Goal: Task Accomplishment & Management: Manage account settings

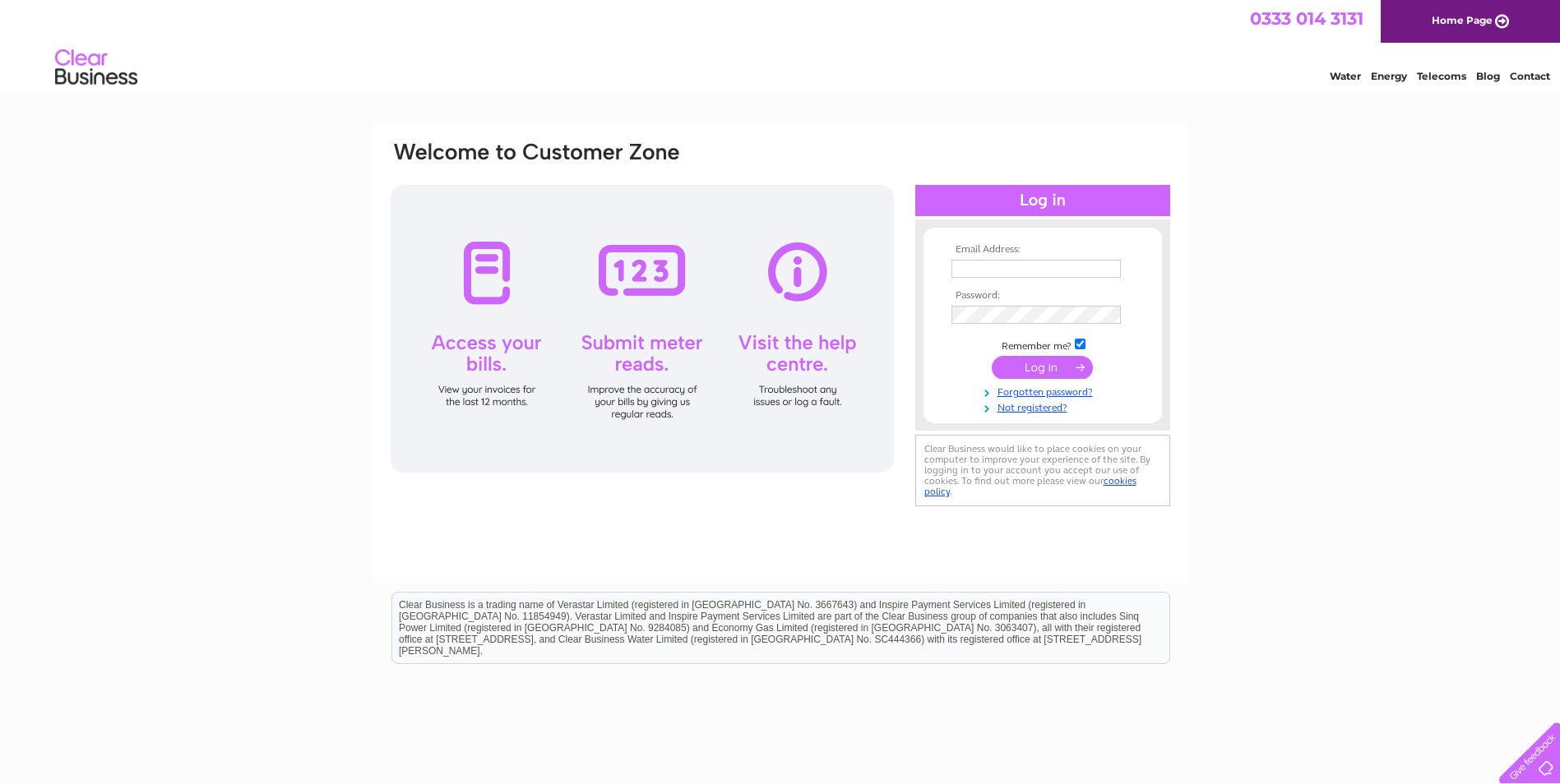
click at [1041, 270] on input "text" at bounding box center [1035, 269] width 170 height 18
type input "uk_sutha@yahoo.com"
click at [992, 358] on input "submit" at bounding box center [1042, 368] width 101 height 23
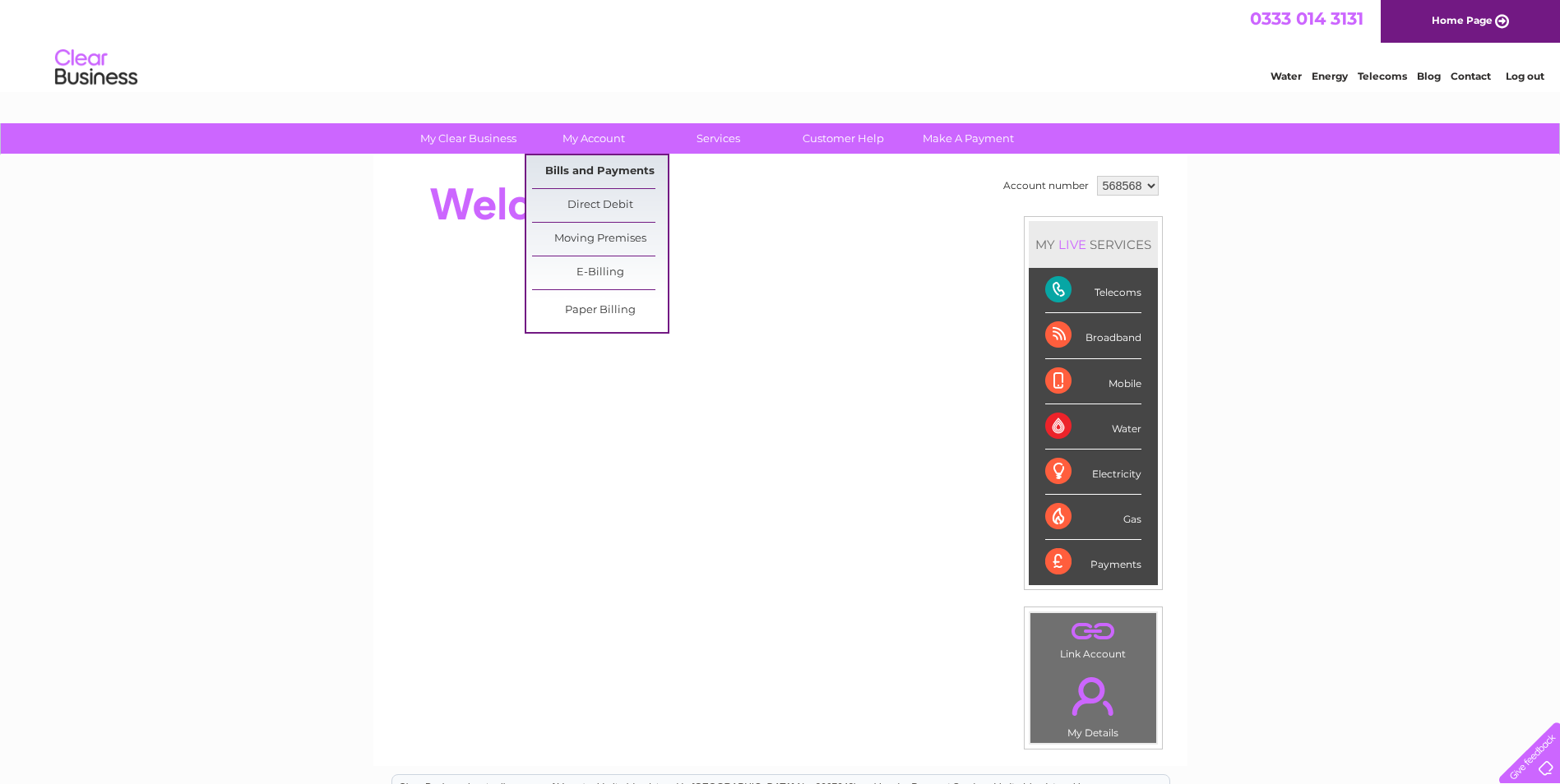
click at [598, 171] on link "Bills and Payments" at bounding box center [599, 172] width 135 height 33
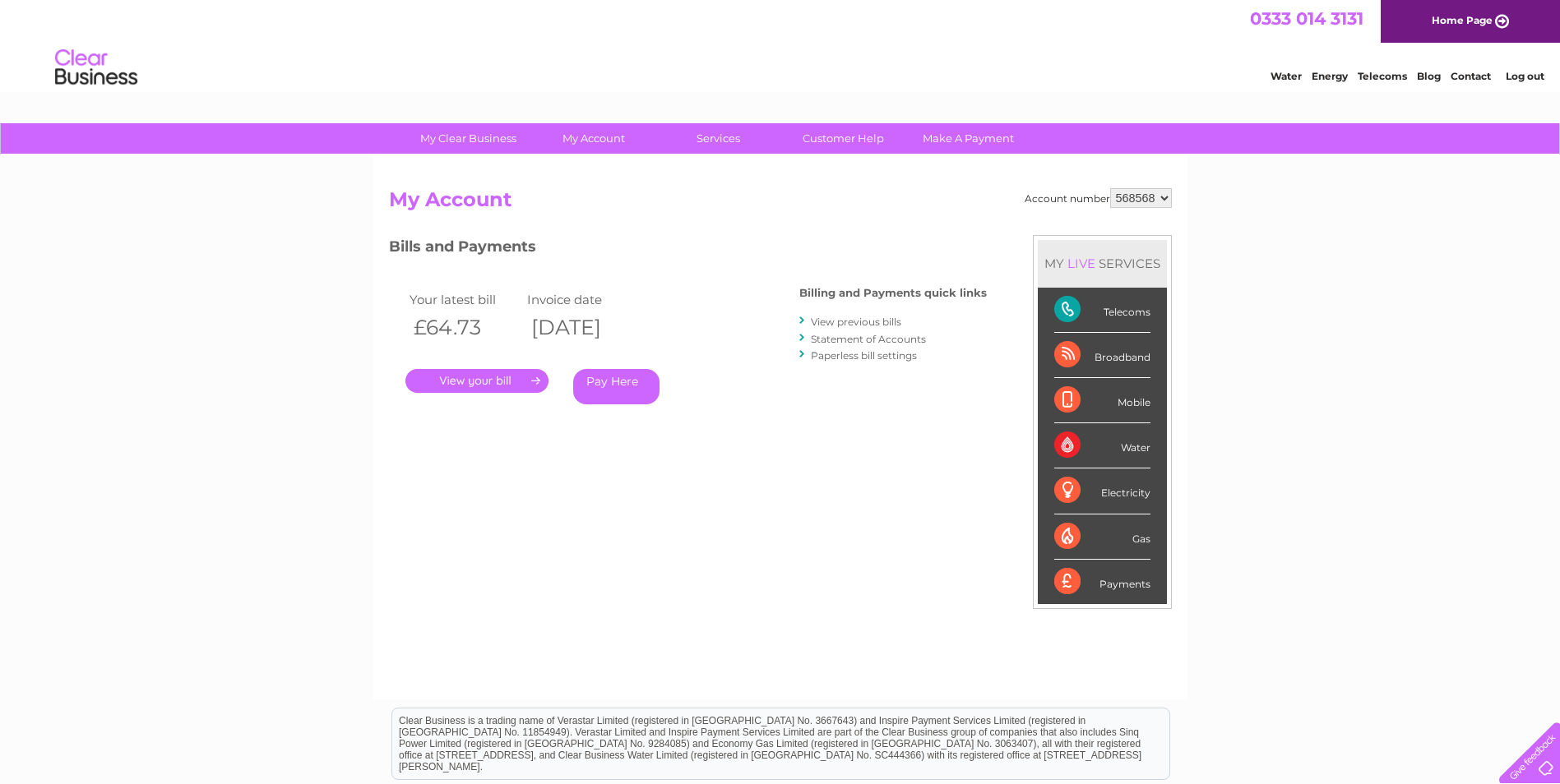
click at [470, 379] on link "." at bounding box center [477, 381] width 143 height 24
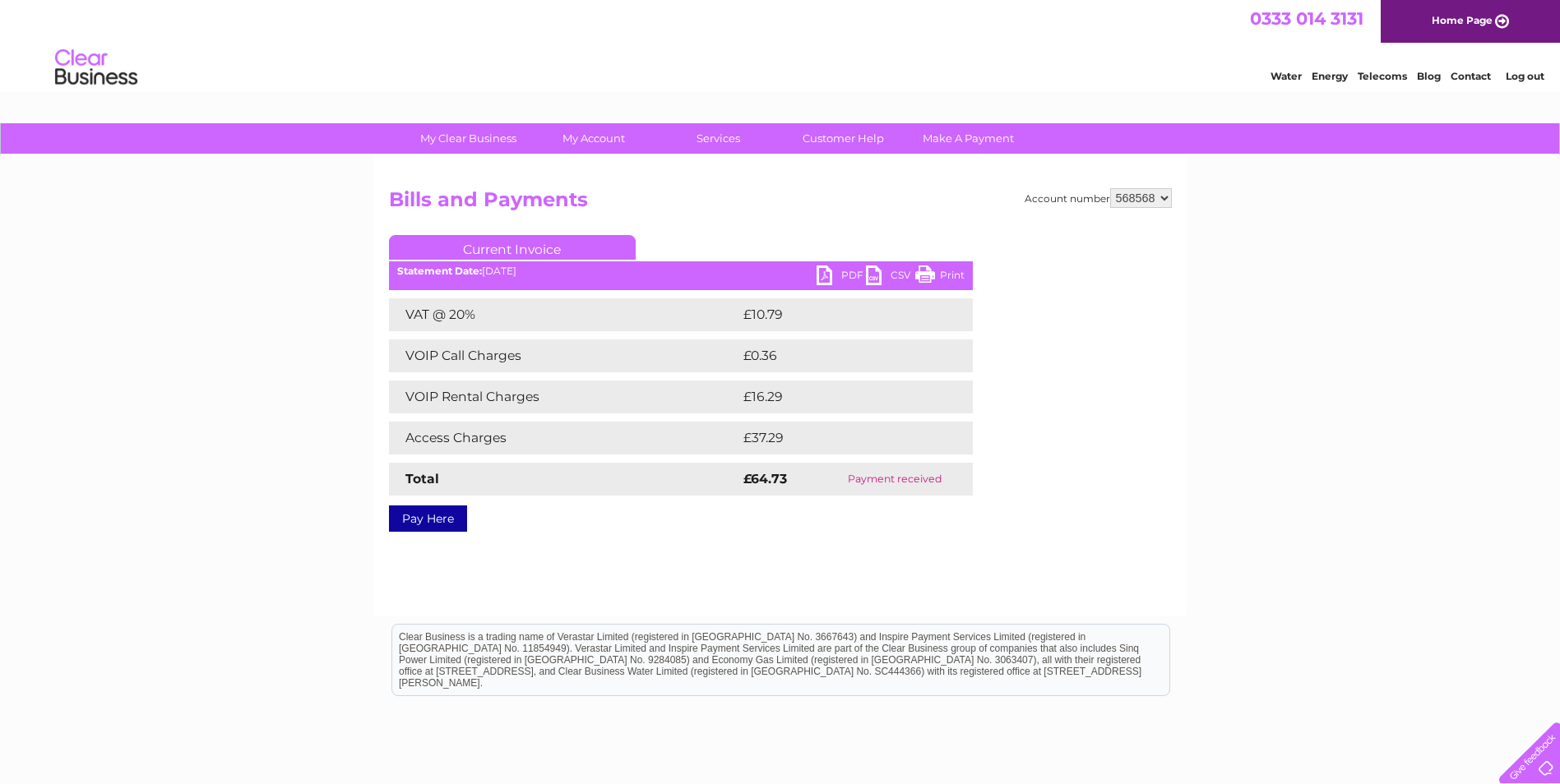
drag, startPoint x: 938, startPoint y: 273, endPoint x: 88, endPoint y: 71, distance: 873.7
click at [938, 273] on link "Print" at bounding box center [939, 278] width 49 height 24
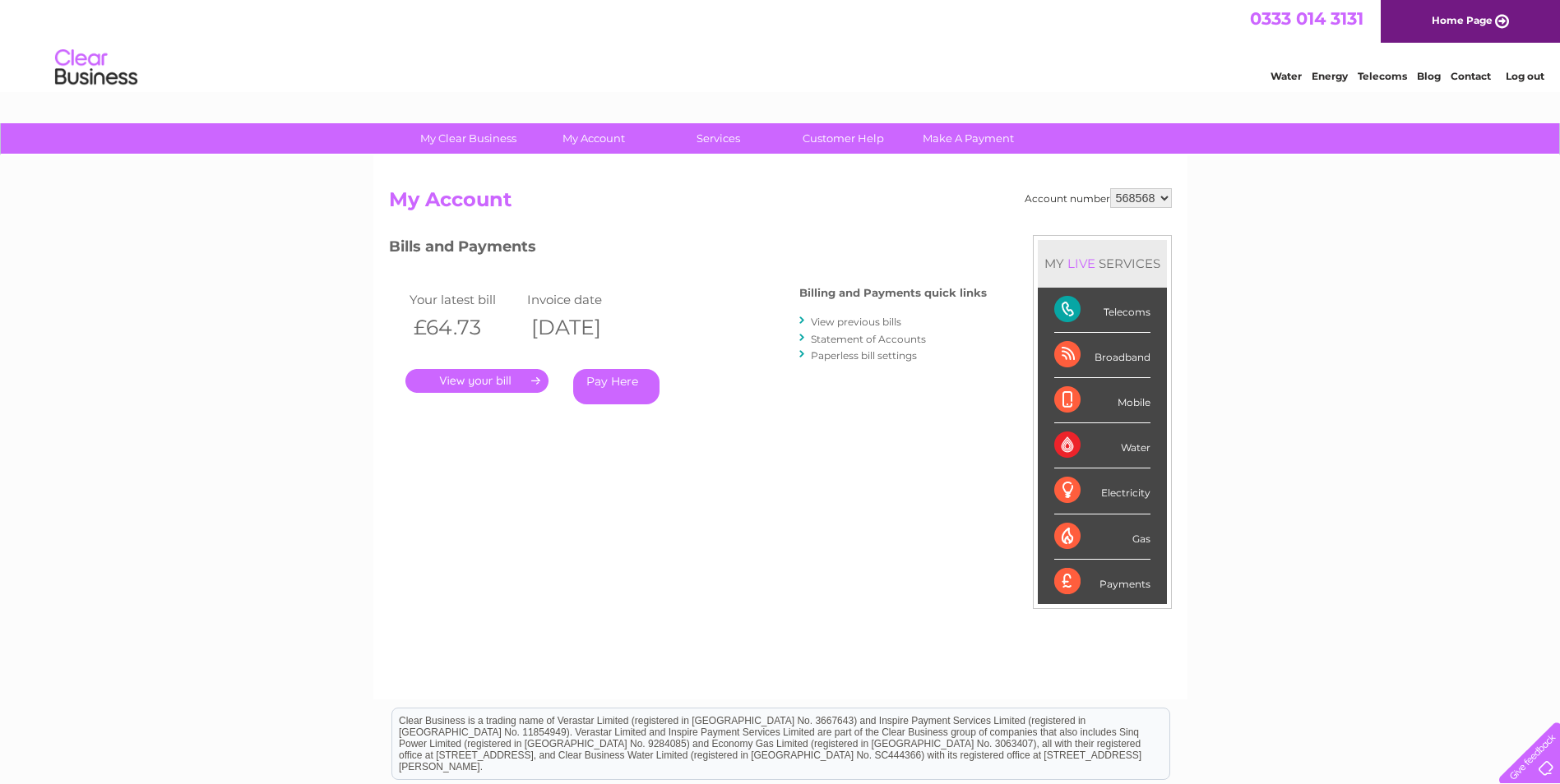
click at [871, 317] on link "View previous bills" at bounding box center [856, 322] width 91 height 13
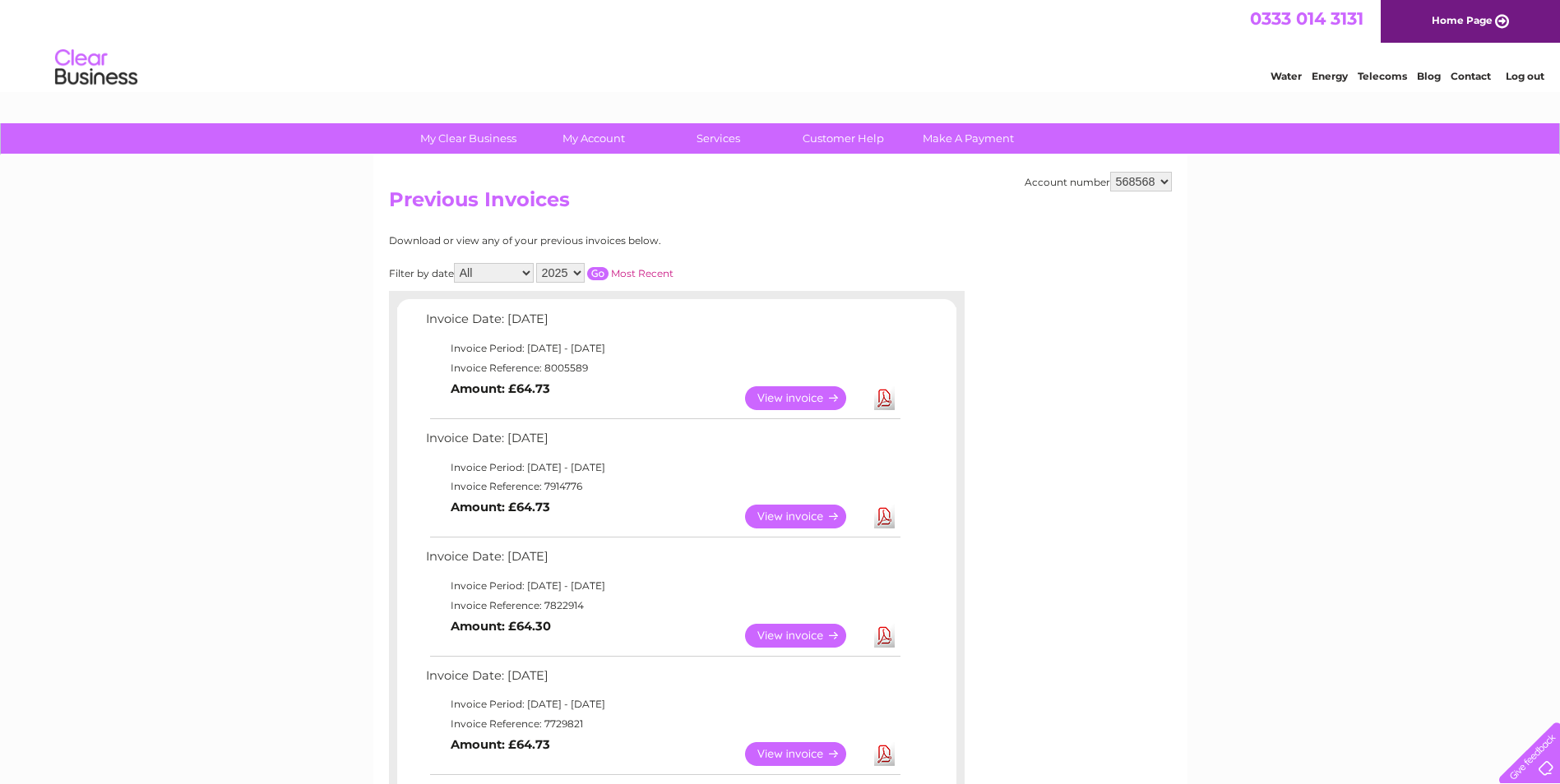
click at [773, 512] on link "View" at bounding box center [805, 516] width 121 height 24
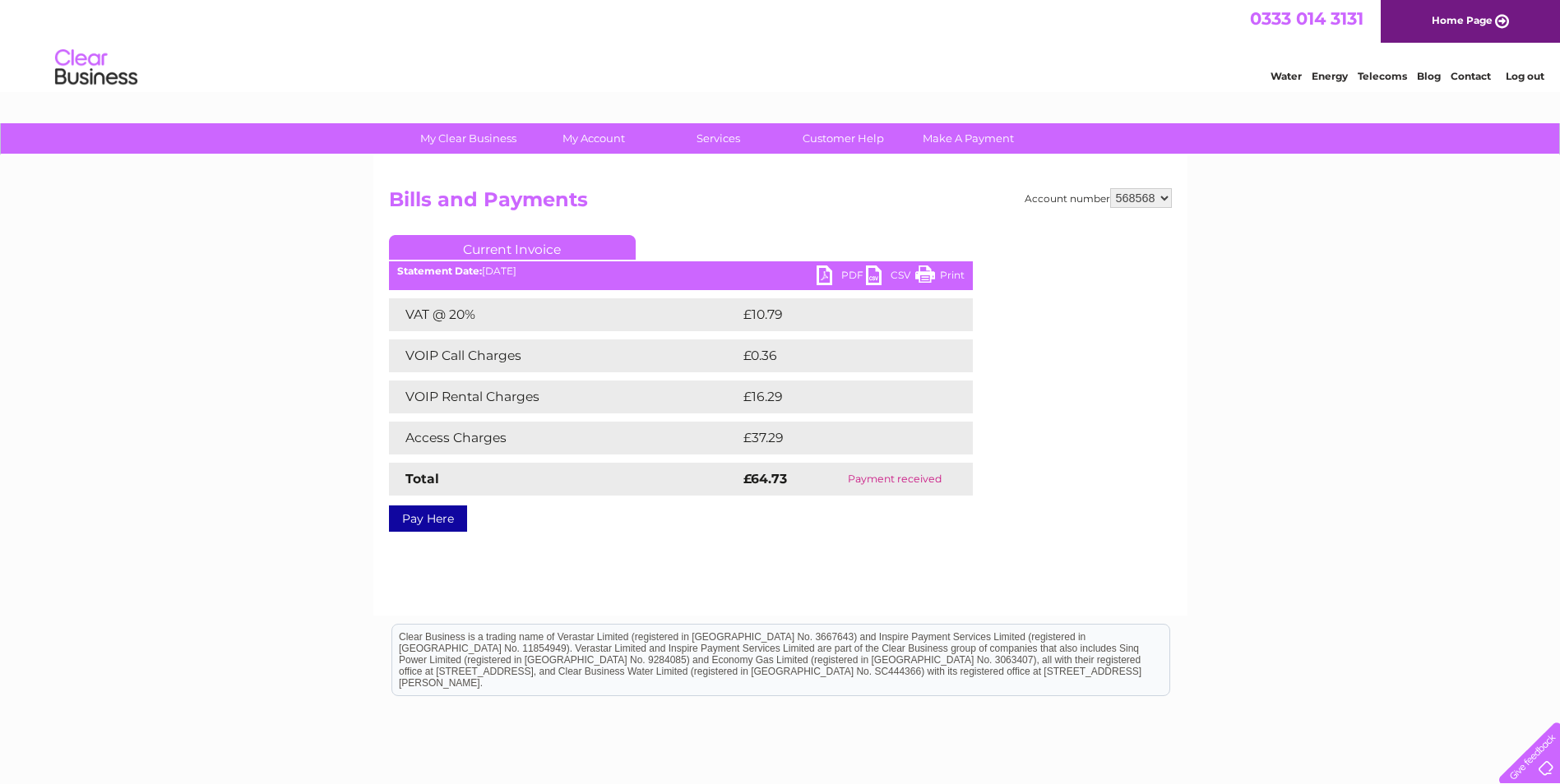
click at [953, 277] on link "Print" at bounding box center [939, 278] width 49 height 24
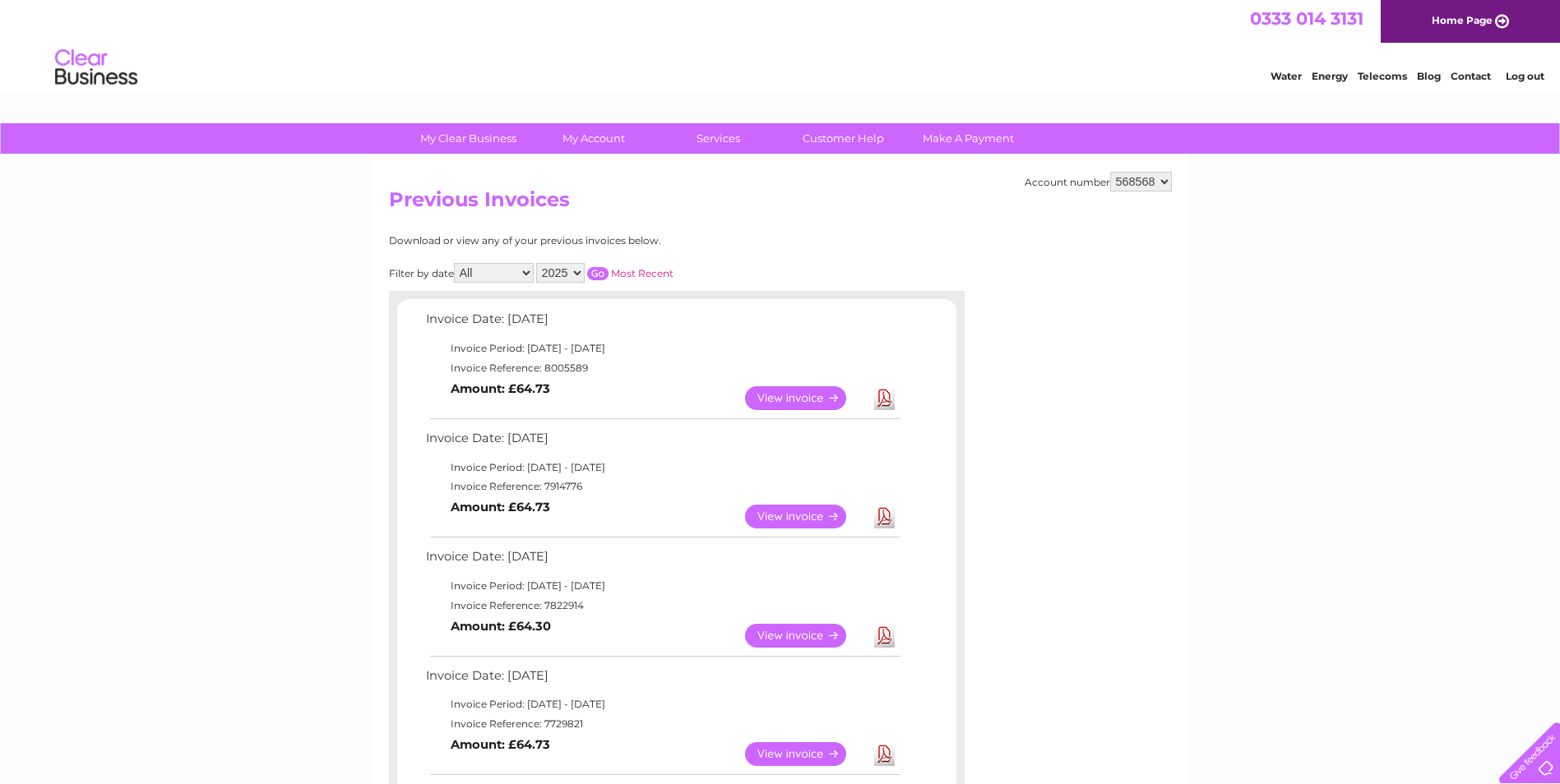
click at [778, 632] on link "View" at bounding box center [805, 636] width 121 height 24
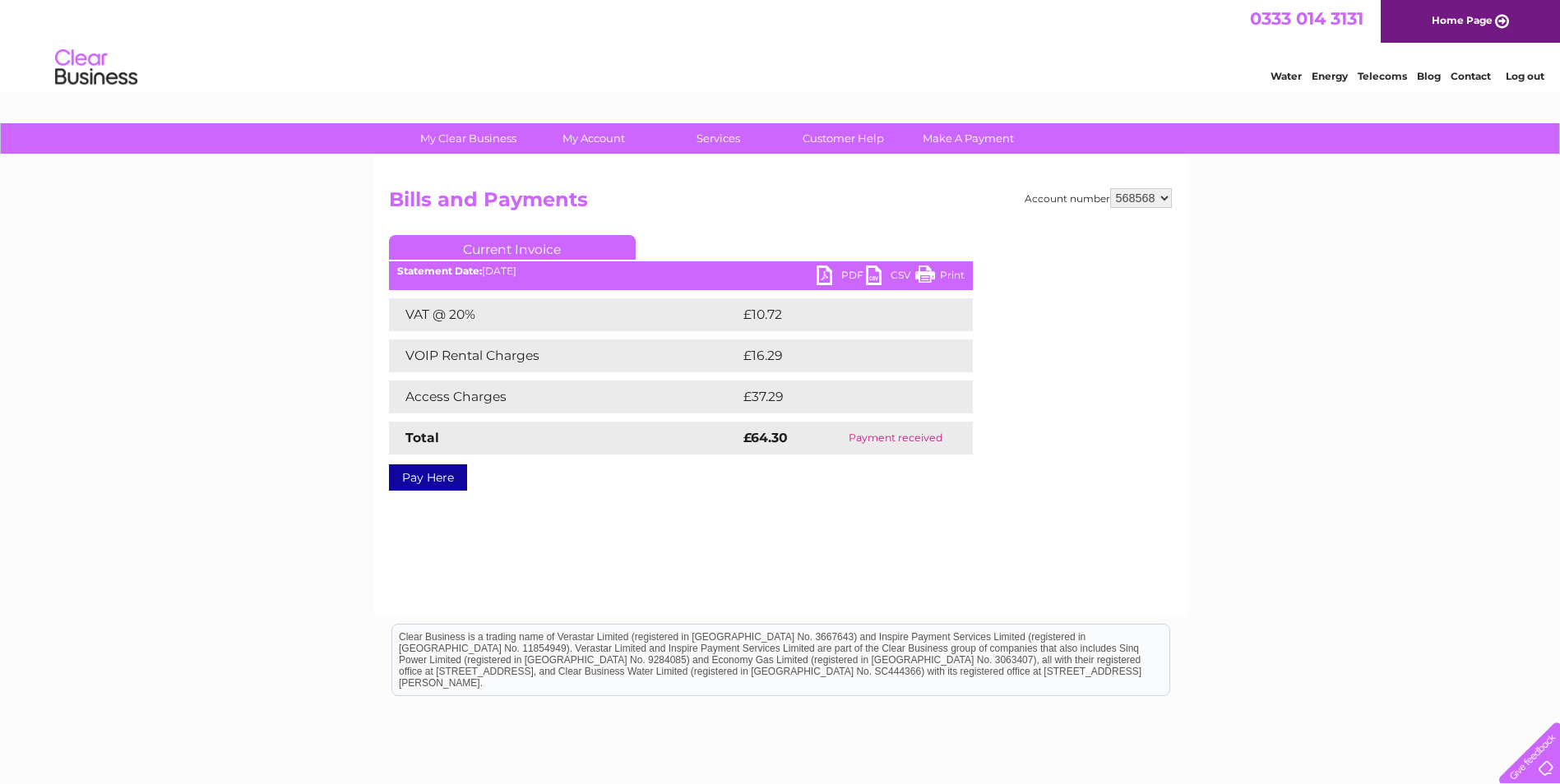
click at [946, 267] on link "Print" at bounding box center [939, 278] width 49 height 24
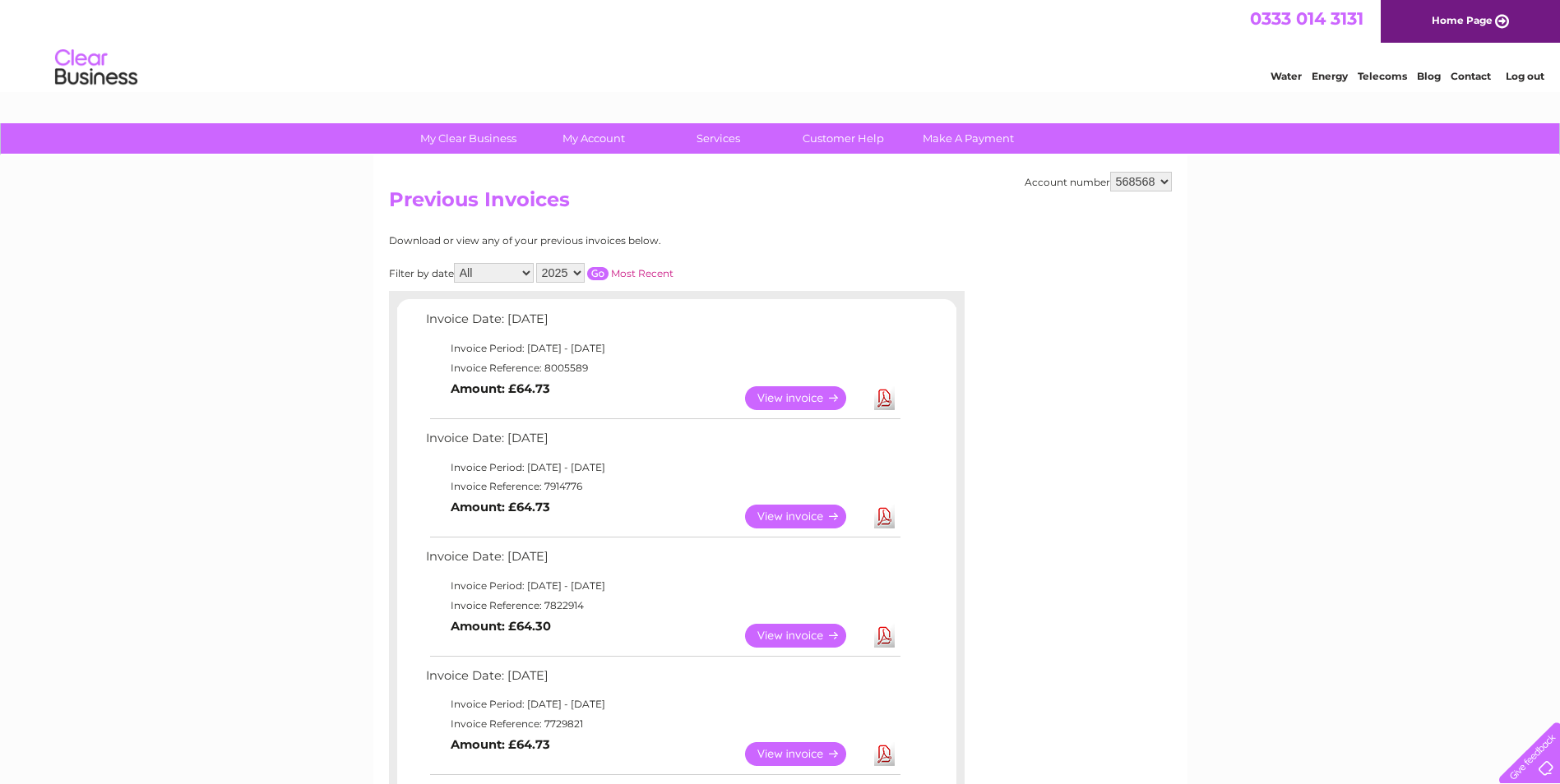
click at [1523, 73] on link "Log out" at bounding box center [1525, 76] width 39 height 13
